Goal: Transaction & Acquisition: Purchase product/service

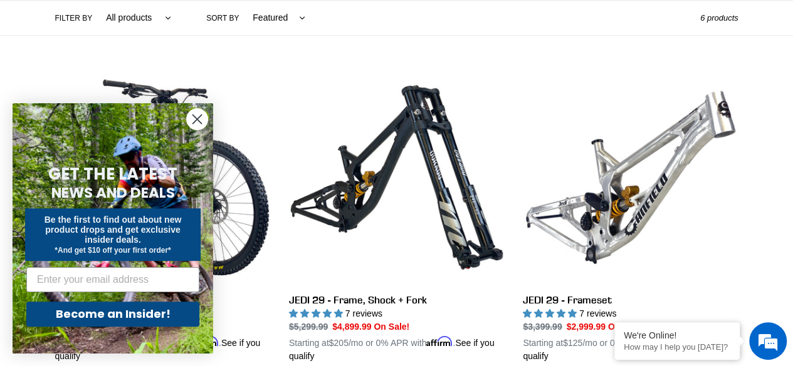
scroll to position [376, 0]
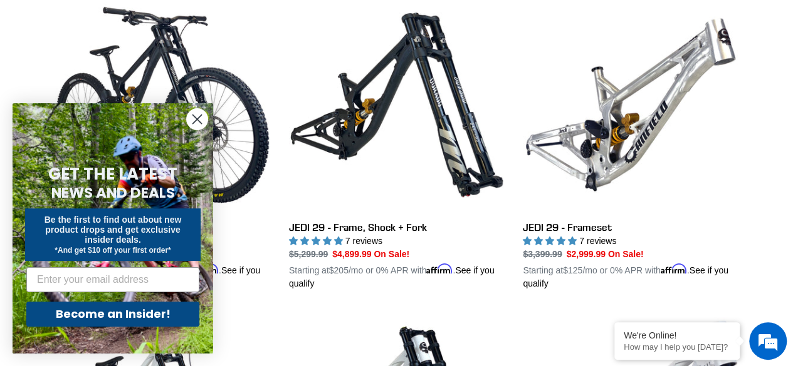
click at [193, 117] on circle "Close dialog" at bounding box center [197, 119] width 21 height 21
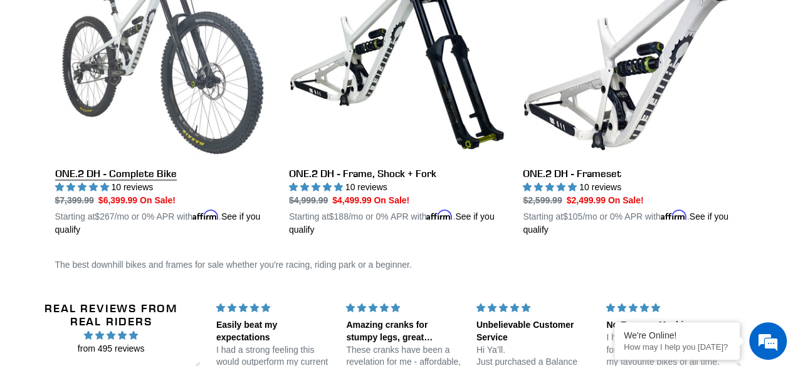
scroll to position [744, 0]
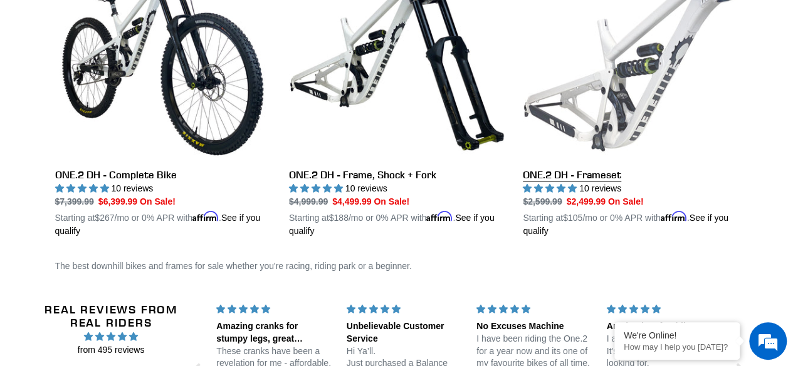
click at [556, 171] on link "ONE.2 DH - Frameset" at bounding box center [629, 91] width 215 height 293
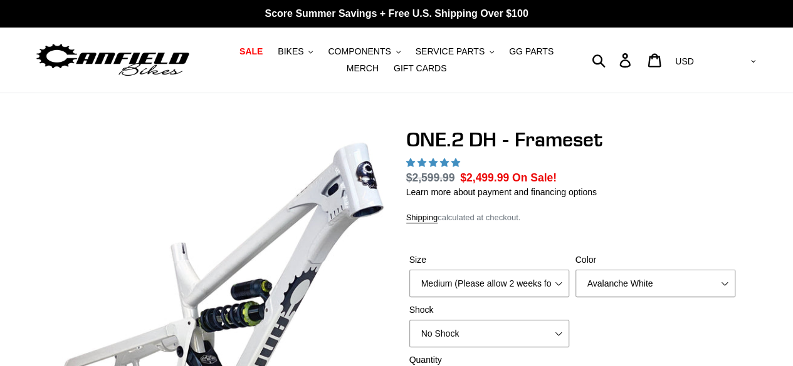
select select "highest-rating"
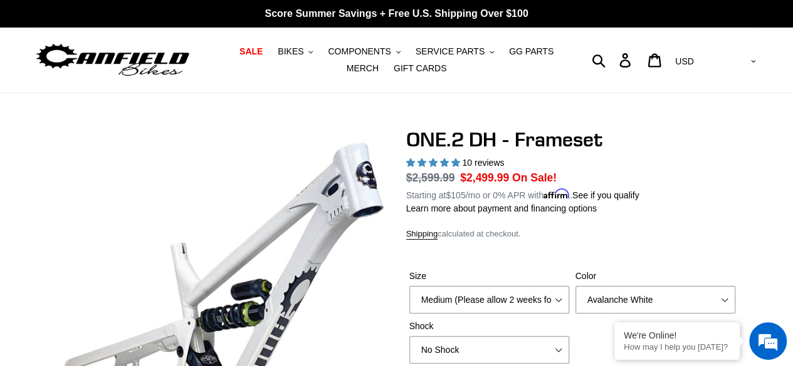
click at [561, 279] on label "Size" at bounding box center [489, 276] width 160 height 13
click at [561, 286] on select "Medium (Please allow 2 weeks for delivery) Large (Sold Out)" at bounding box center [489, 300] width 160 height 28
click at [562, 293] on select "Medium (Please allow 2 weeks for delivery) Large (Sold Out)" at bounding box center [489, 300] width 160 height 28
select select "Large (Sold Out)"
click at [409, 286] on select "Medium (Please allow 2 weeks for delivery) Large (Sold Out)" at bounding box center [489, 300] width 160 height 28
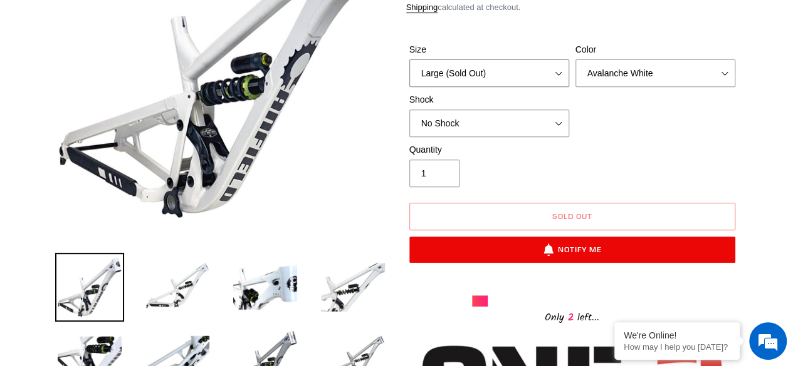
scroll to position [251, 0]
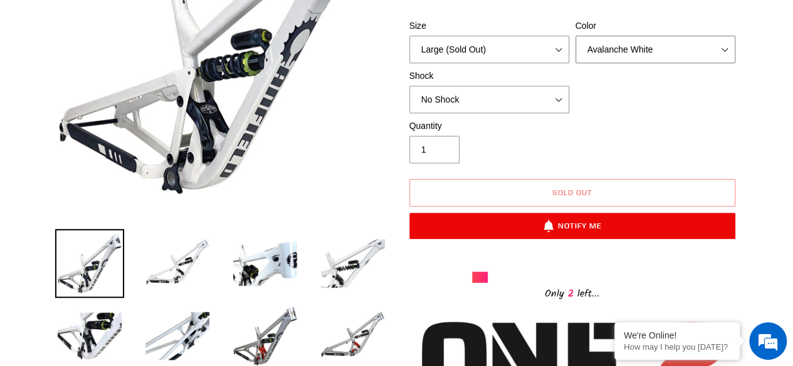
click at [722, 45] on select "Avalanche White Bentonite Grey" at bounding box center [655, 50] width 160 height 28
click at [575, 36] on select "Avalanche White Bentonite Grey" at bounding box center [655, 50] width 160 height 28
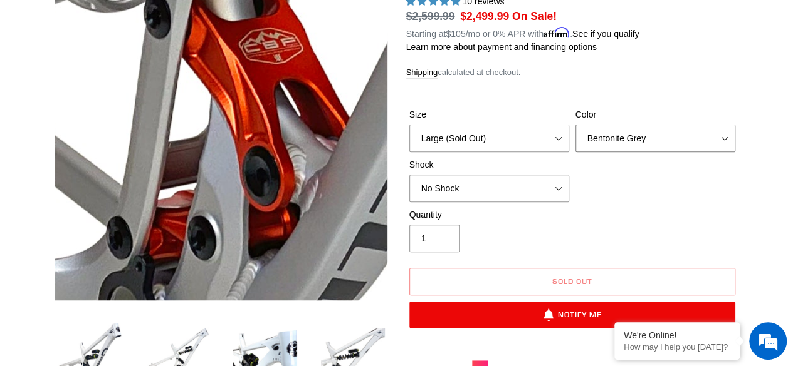
scroll to position [188, 0]
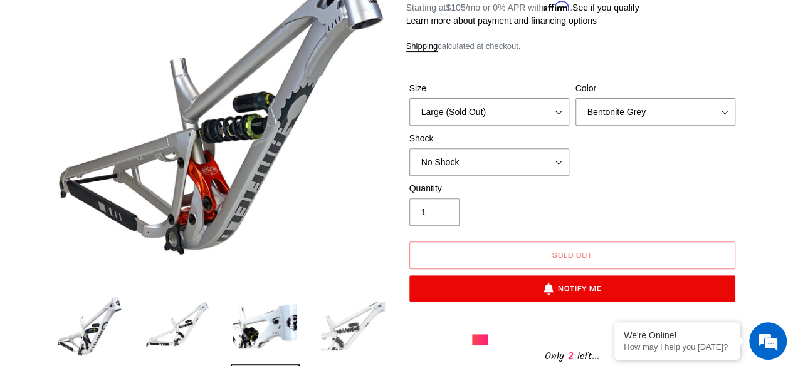
click at [337, 330] on img at bounding box center [352, 326] width 69 height 69
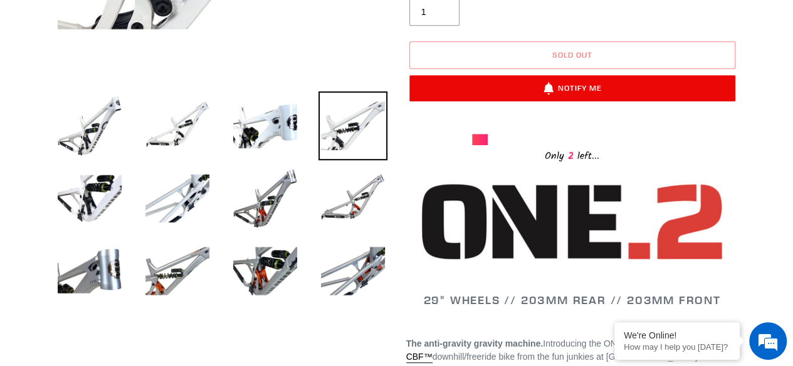
scroll to position [313, 0]
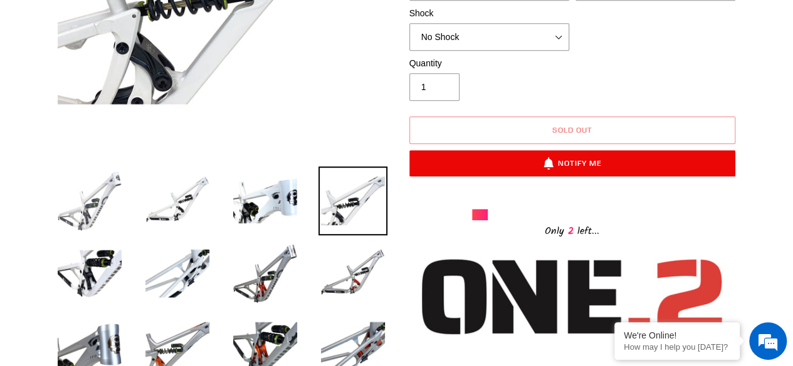
click at [96, 197] on img at bounding box center [89, 201] width 69 height 69
select select "Avalanche White"
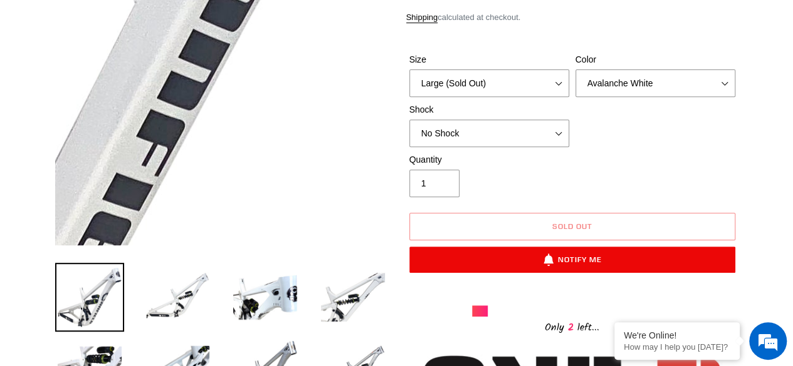
scroll to position [251, 0]
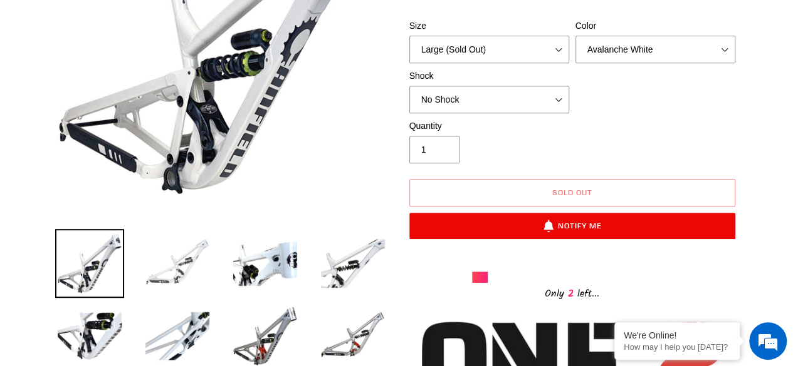
click at [187, 268] on img at bounding box center [177, 263] width 69 height 69
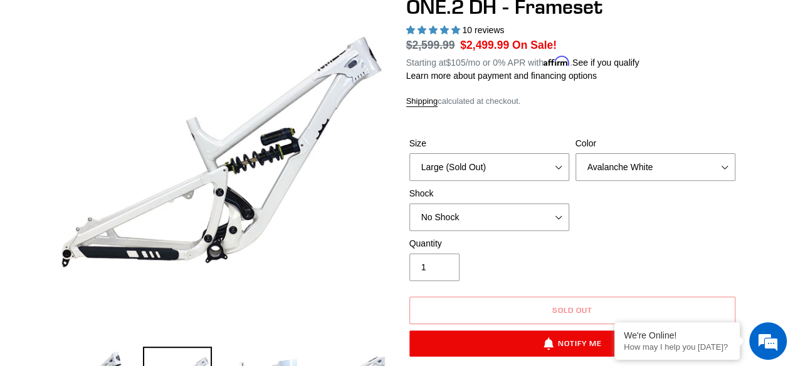
scroll to position [125, 0]
